Goal: Communication & Community: Answer question/provide support

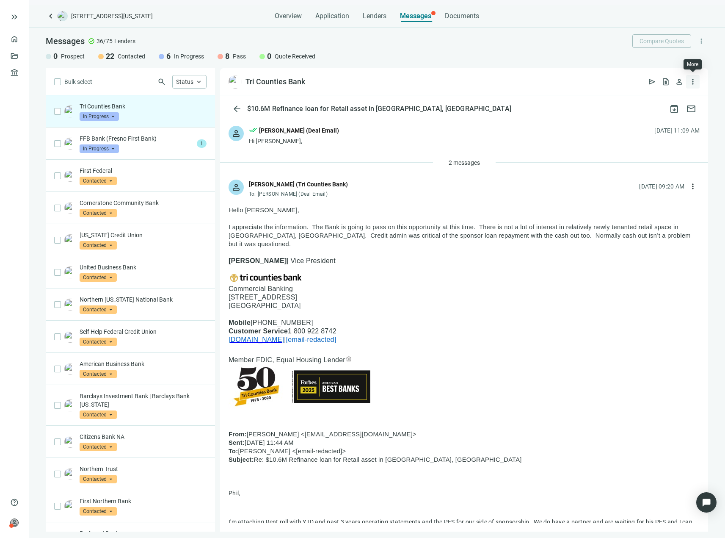
click at [691, 82] on span "more_vert" at bounding box center [693, 81] width 8 height 8
click at [574, 248] on p at bounding box center [464, 252] width 471 height 8
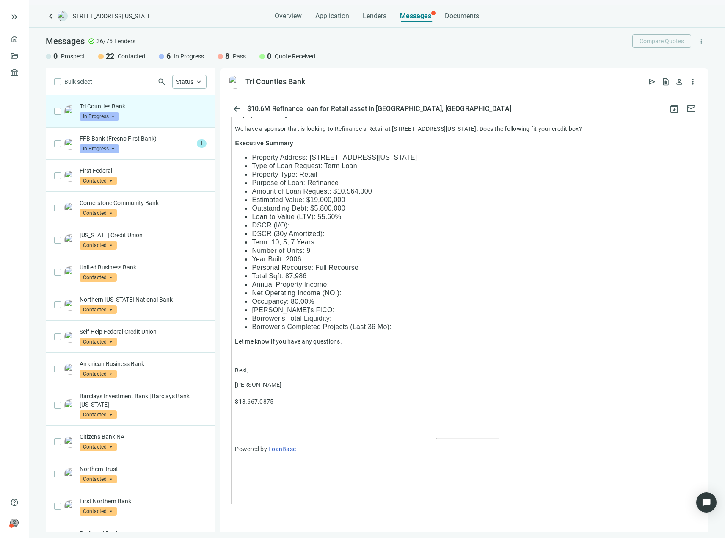
scroll to position [887, 0]
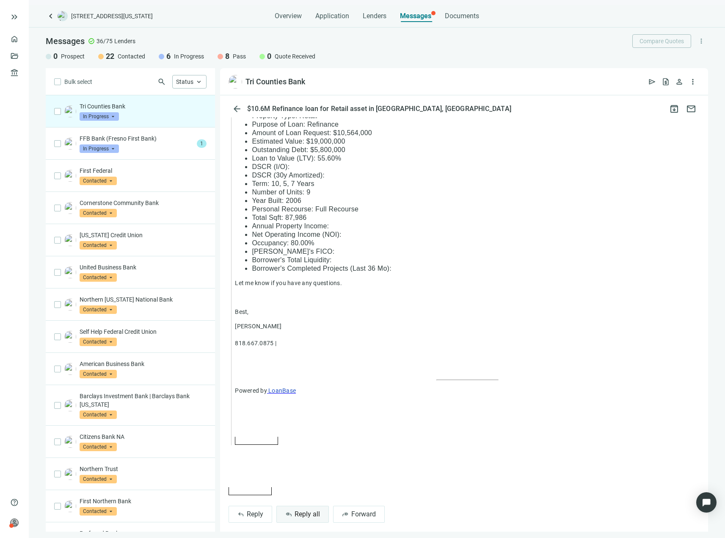
click at [304, 510] on span "Reply all" at bounding box center [307, 514] width 25 height 8
type textarea "**********"
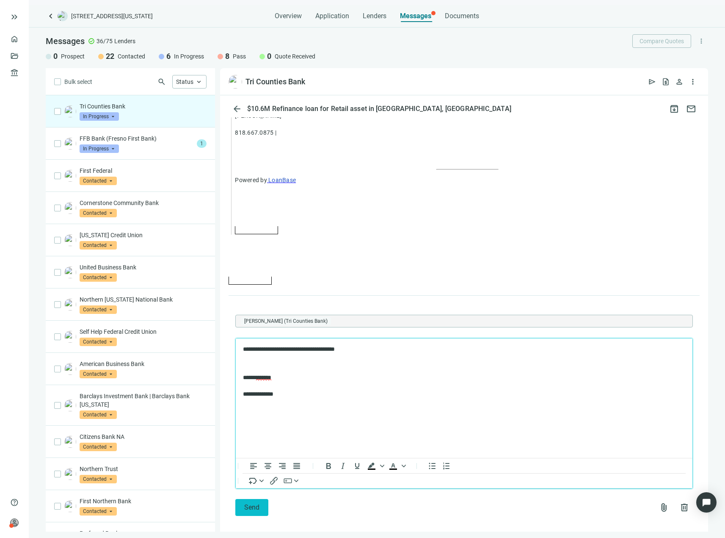
click at [246, 507] on button "Send" at bounding box center [251, 507] width 33 height 17
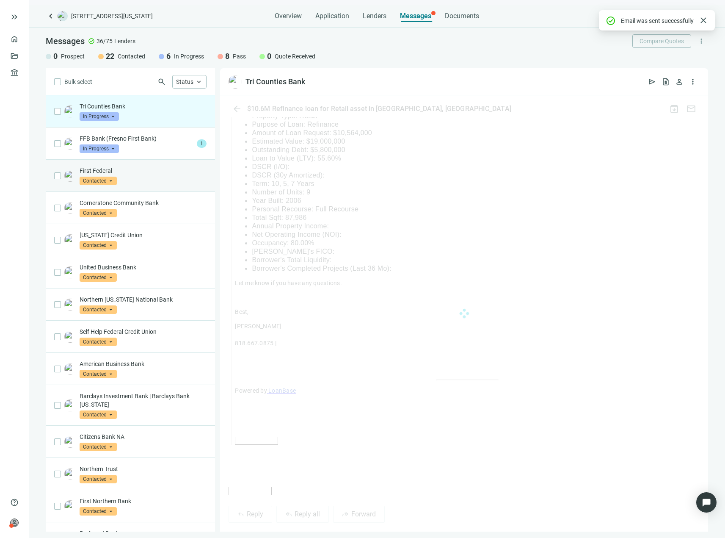
scroll to position [1051, 0]
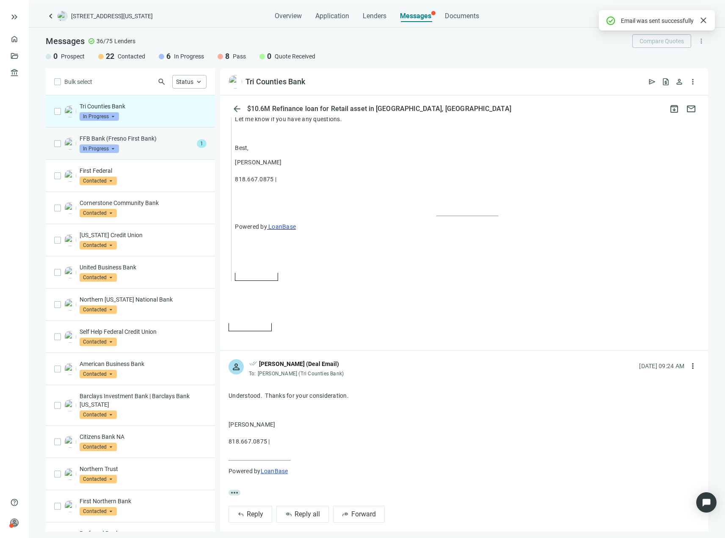
click at [125, 142] on p "FFB Bank (Fresno First Bank)" at bounding box center [137, 138] width 114 height 8
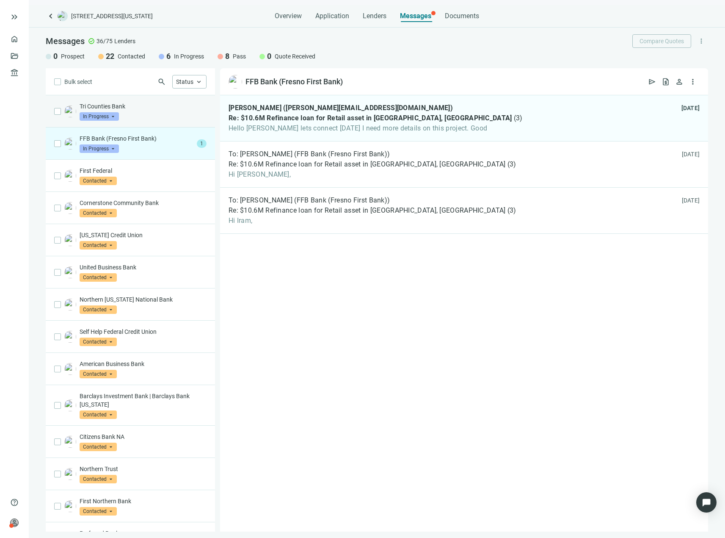
click at [155, 113] on div "Tri Counties Bank In Progress arrow_drop_down" at bounding box center [143, 111] width 127 height 19
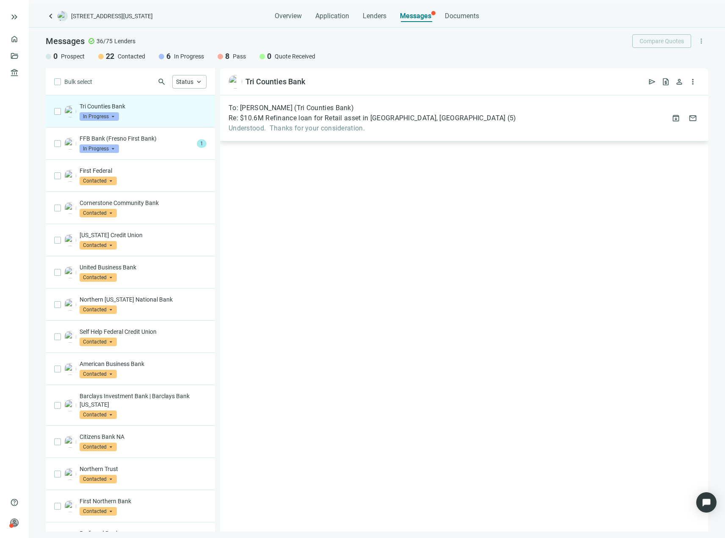
click at [281, 118] on span "Re: $10.6M Refinance loan for Retail asset in [GEOGRAPHIC_DATA], [GEOGRAPHIC_DA…" at bounding box center [367, 118] width 277 height 8
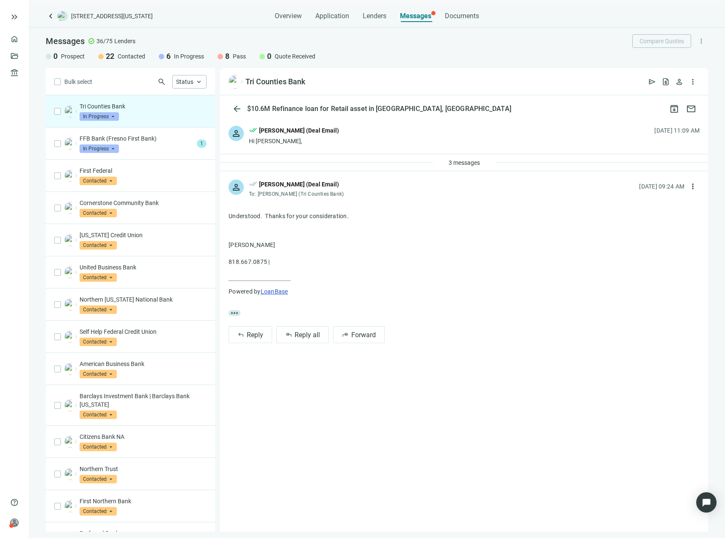
click at [105, 114] on span "In Progress" at bounding box center [99, 116] width 39 height 8
click at [95, 208] on span "Pass" at bounding box center [97, 208] width 18 height 8
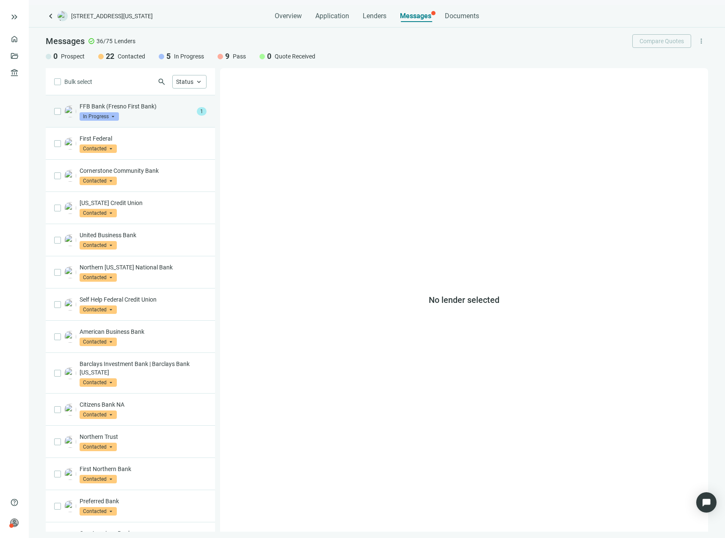
click at [149, 107] on p "FFB Bank (Fresno First Bank)" at bounding box center [137, 106] width 114 height 8
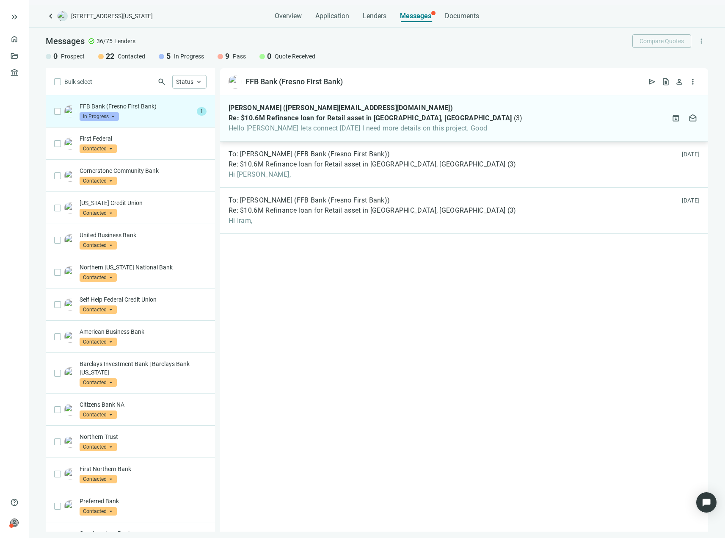
click at [335, 122] on span "Re: $10.6M Refinance loan for Retail asset in [GEOGRAPHIC_DATA], [GEOGRAPHIC_DA…" at bounding box center [371, 118] width 284 height 8
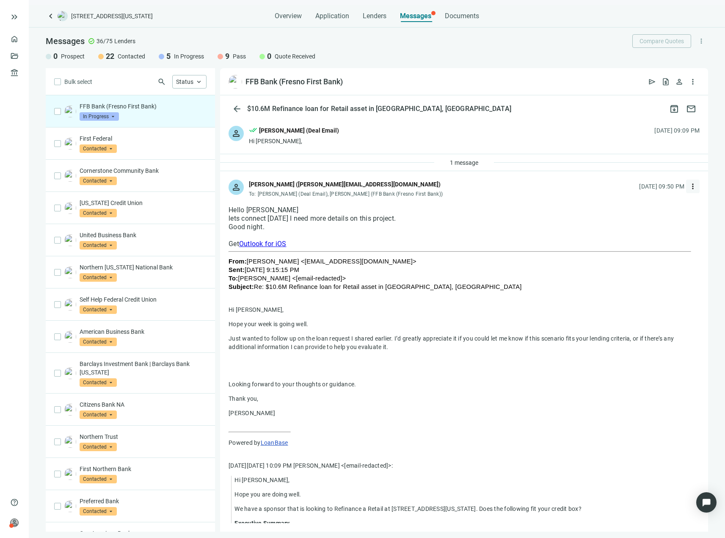
click at [689, 182] on span "more_vert" at bounding box center [693, 186] width 8 height 8
click at [652, 222] on div "reply_all Reply all" at bounding box center [647, 220] width 90 height 15
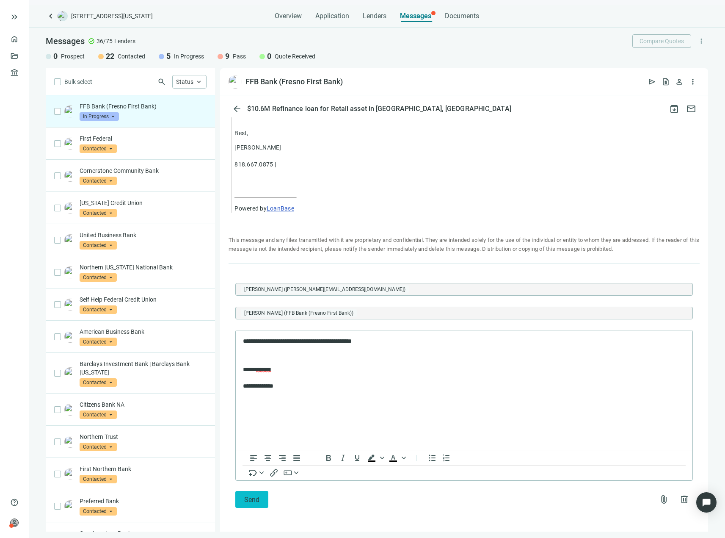
click at [254, 500] on span "Send" at bounding box center [251, 499] width 15 height 8
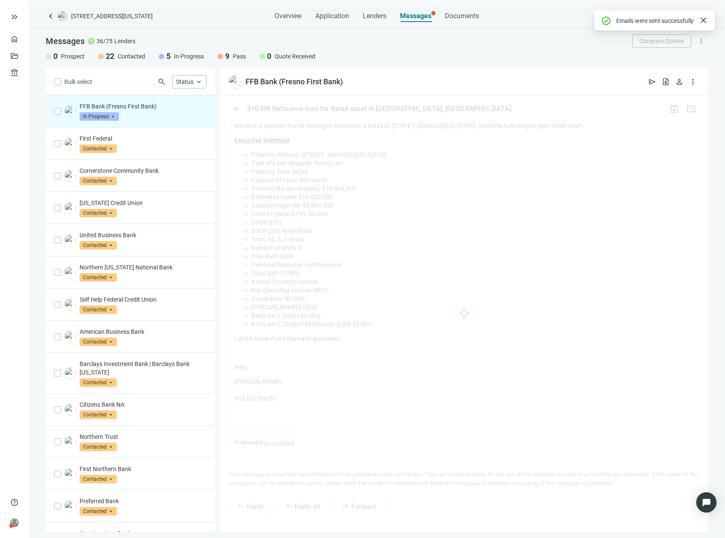
scroll to position [556, 0]
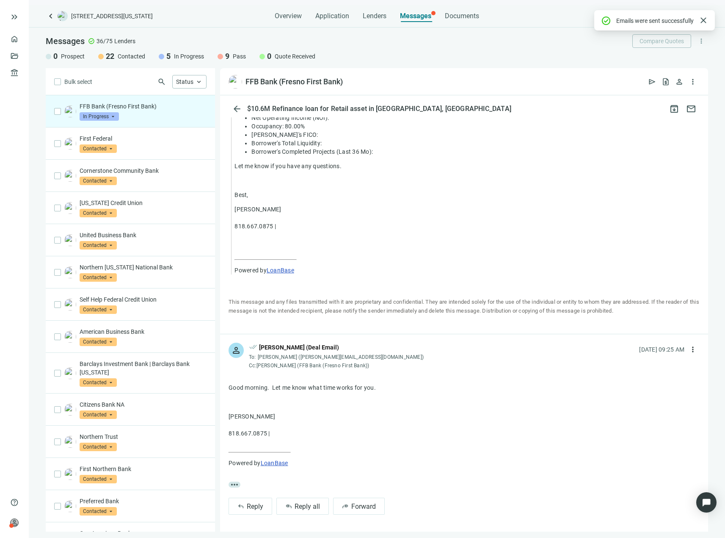
click at [165, 55] on div "5 In Progress" at bounding box center [181, 56] width 45 height 10
click at [204, 49] on div "Messages check_circle 36/75 Lenders Compare Quotes more_vert 0 Prospect 22 Cont…" at bounding box center [377, 48] width 696 height 41
click at [422, 19] on span "Messages" at bounding box center [415, 16] width 31 height 8
click at [184, 78] on span "Status" at bounding box center [184, 81] width 17 height 7
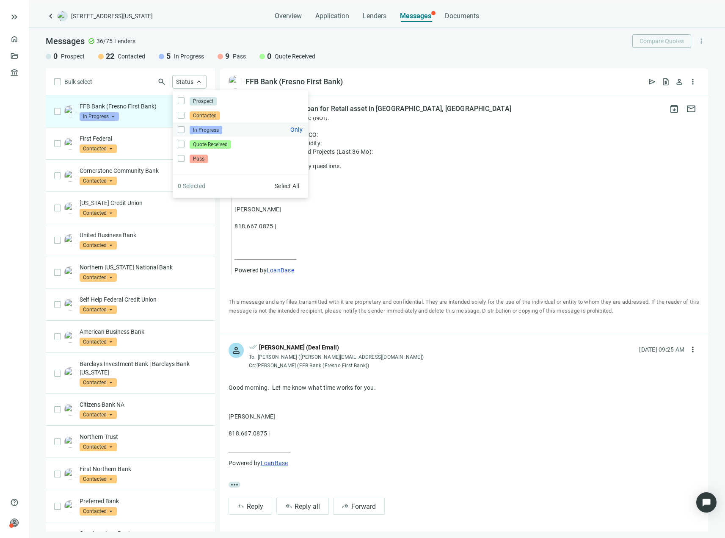
click at [206, 130] on span "In Progress" at bounding box center [206, 130] width 33 height 8
click at [114, 239] on div "Bulk select search Status close Prospect Only Contacted Only In Progress Only Q…" at bounding box center [130, 299] width 169 height 463
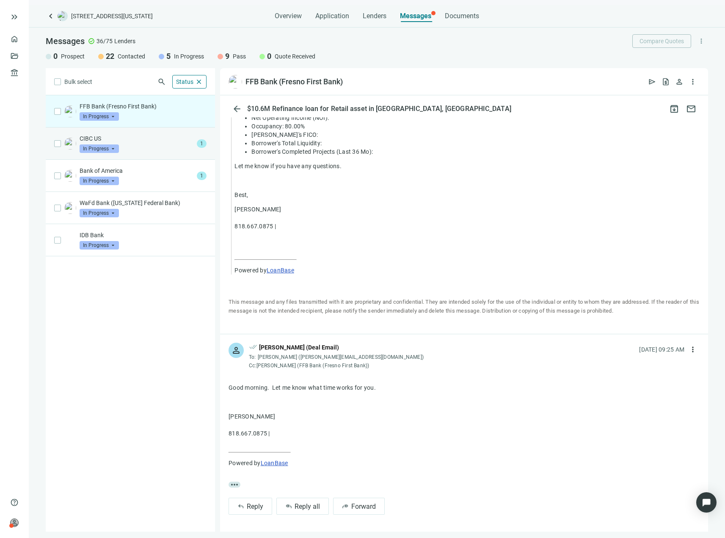
click at [133, 146] on div "CIBC US In Progress arrow_drop_down" at bounding box center [137, 143] width 114 height 19
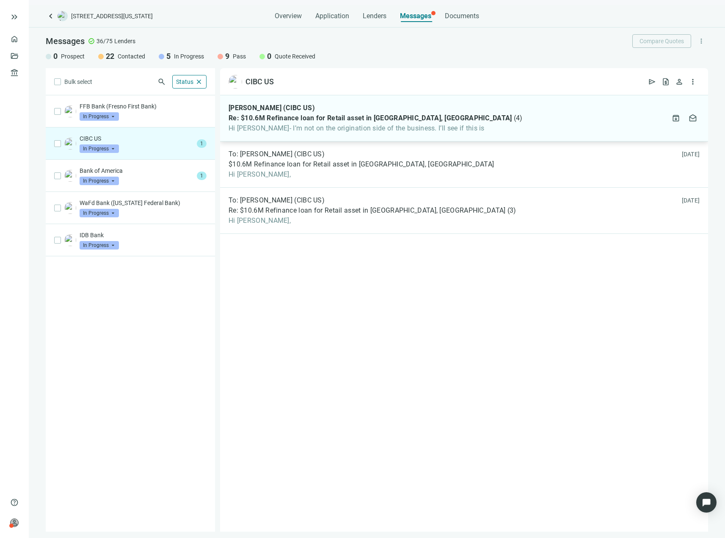
click at [378, 127] on span "Hi [PERSON_NAME]- I’m not on the origination side of the business. I’ll see if …" at bounding box center [376, 128] width 294 height 8
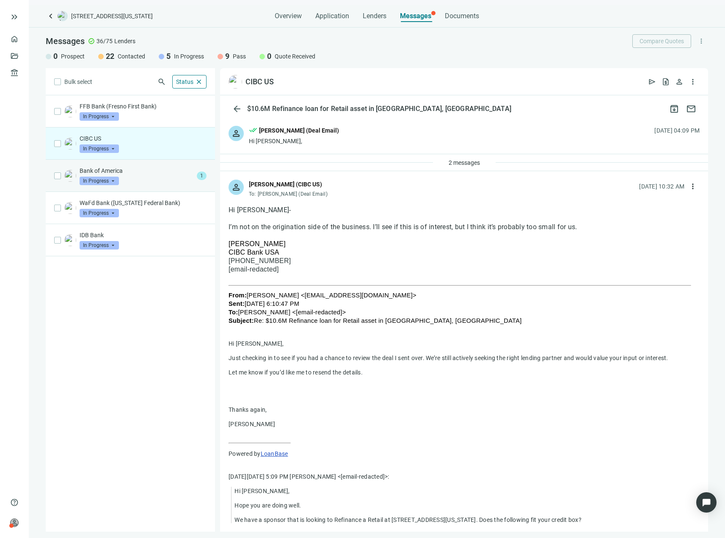
click at [130, 179] on div "Bank of America In Progress arrow_drop_down" at bounding box center [137, 175] width 114 height 19
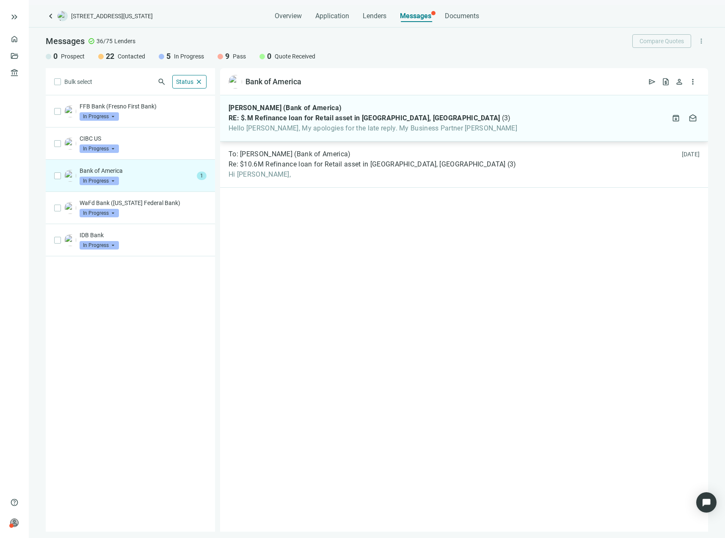
click at [380, 126] on span "Hello [PERSON_NAME], My apologies for the late reply. My Business Partner [PERS…" at bounding box center [373, 128] width 289 height 8
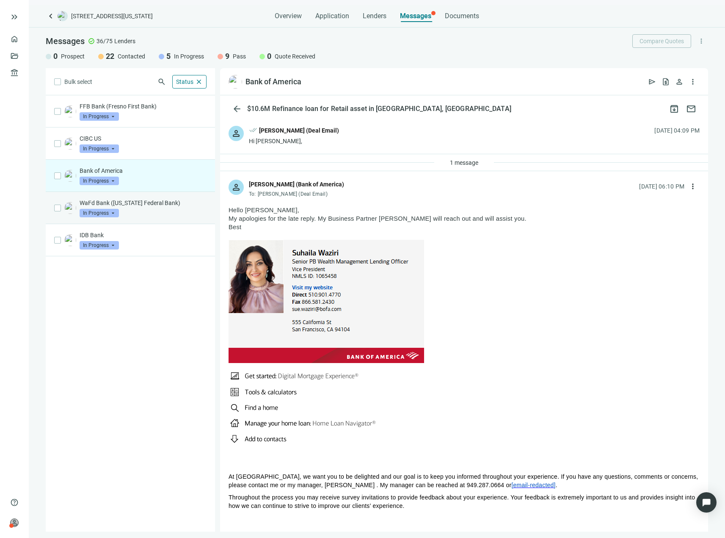
click at [117, 204] on p "WaFd Bank ([US_STATE] Federal Bank)" at bounding box center [143, 203] width 127 height 8
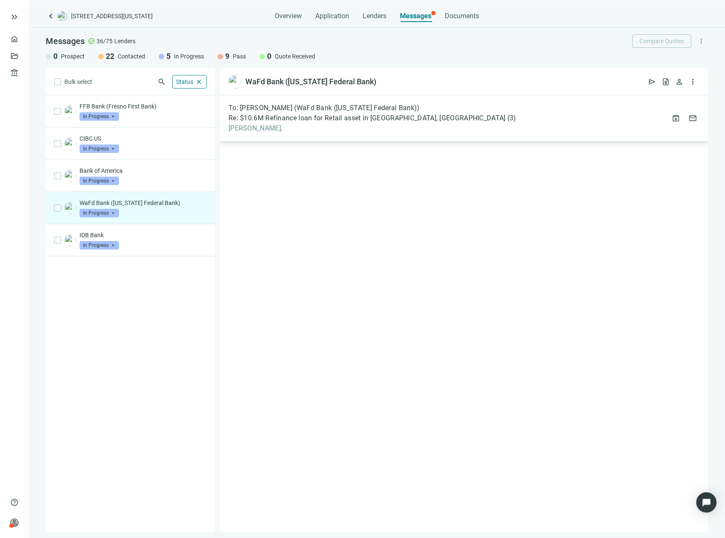
click at [288, 119] on span "Re: $10.6M Refinance loan for Retail asset in [GEOGRAPHIC_DATA], [GEOGRAPHIC_DA…" at bounding box center [367, 118] width 277 height 8
